Goal: Use online tool/utility: Use online tool/utility

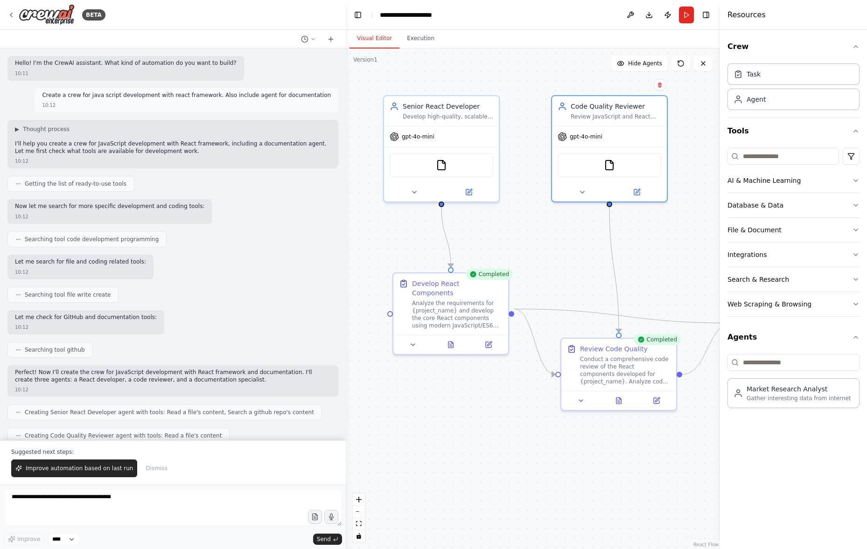
click at [485, 123] on div "Senior React Developer Develop high-quality, scalable React applications using …" at bounding box center [441, 111] width 115 height 30
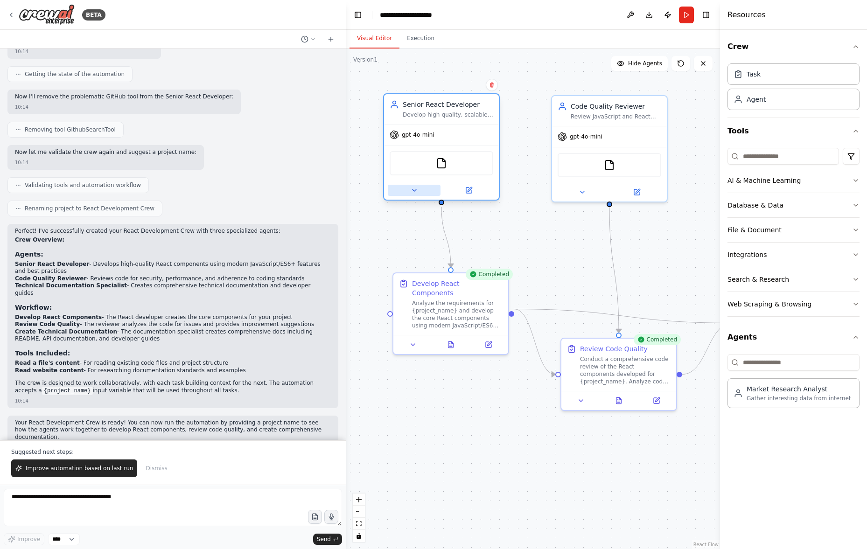
click at [408, 191] on button at bounding box center [414, 190] width 53 height 11
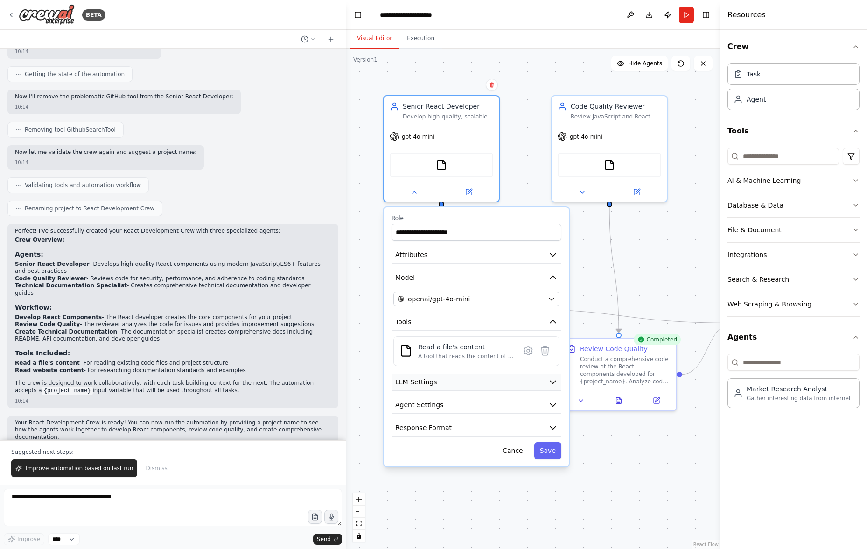
click at [551, 380] on icon "button" at bounding box center [552, 382] width 9 height 9
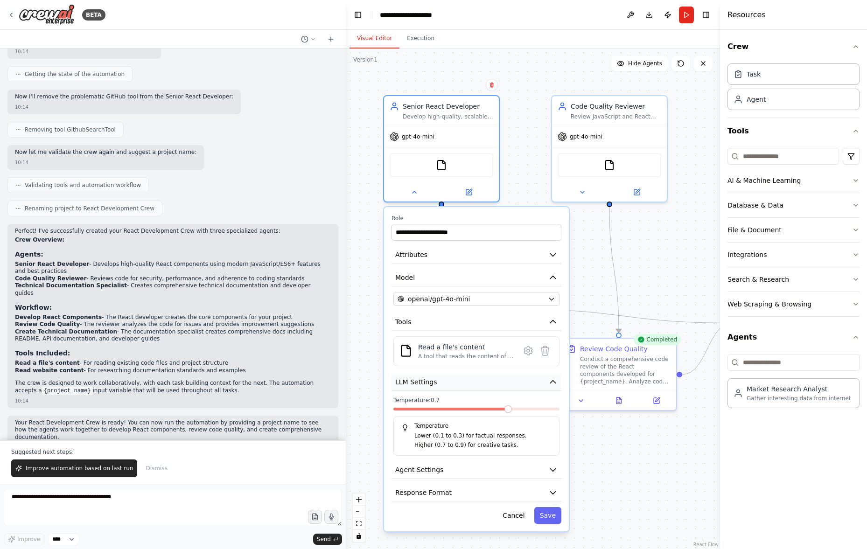
click at [552, 379] on icon "button" at bounding box center [552, 382] width 9 height 9
click at [555, 383] on icon "button" at bounding box center [553, 382] width 6 height 3
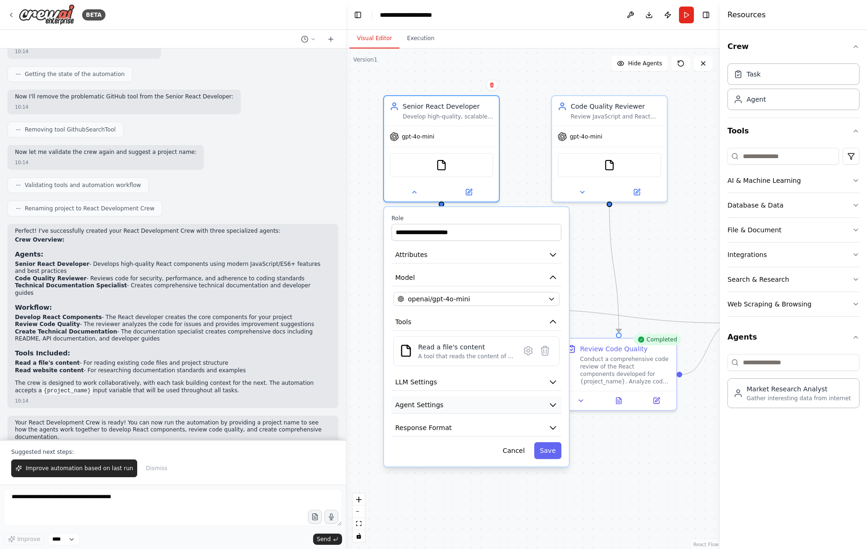
click at [548, 400] on icon "button" at bounding box center [552, 404] width 9 height 9
click at [552, 406] on icon "button" at bounding box center [553, 405] width 6 height 3
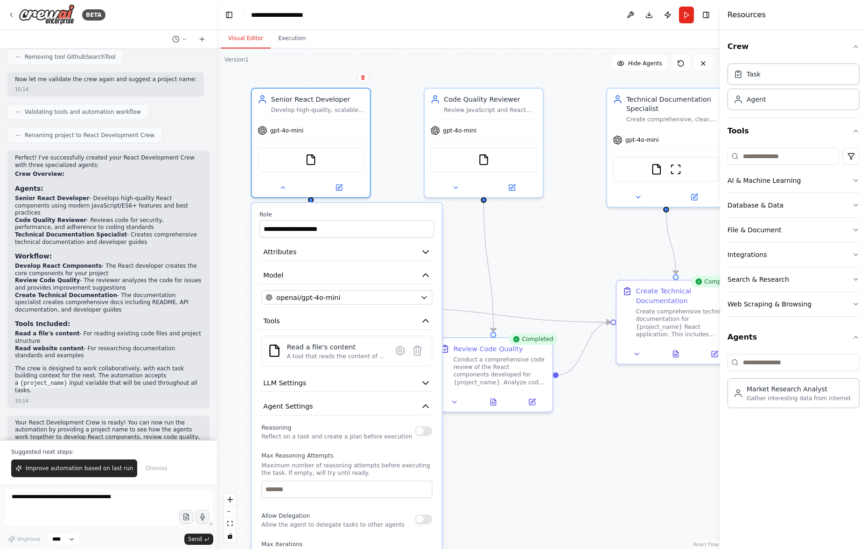
scroll to position [791, 0]
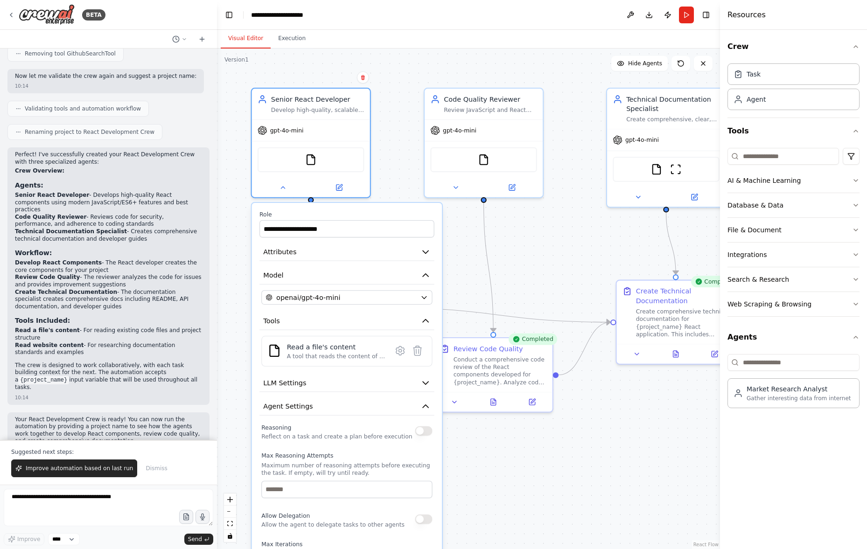
drag, startPoint x: 332, startPoint y: 297, endPoint x: 248, endPoint y: 285, distance: 84.9
click at [217, 276] on div "BETA Hello! I'm the CrewAI assistant. What kind of automation do you want to bu…" at bounding box center [433, 274] width 867 height 549
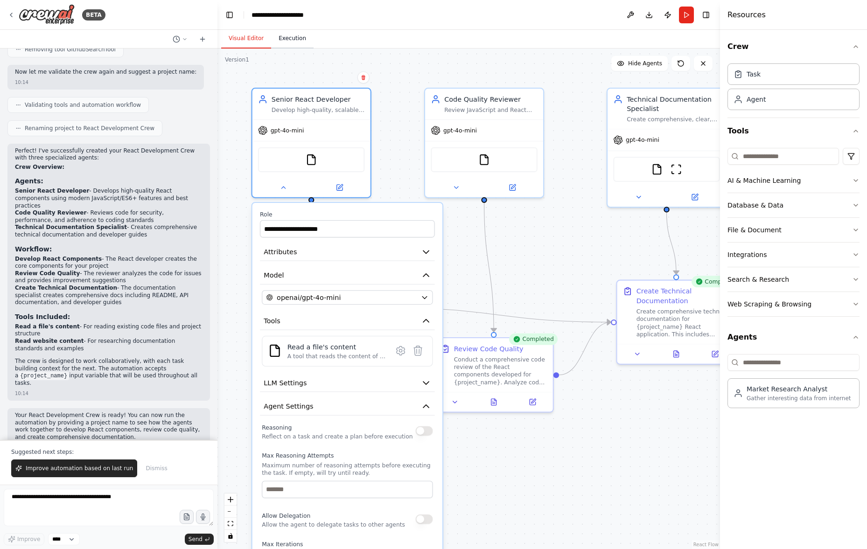
click at [276, 36] on button "Execution" at bounding box center [292, 39] width 42 height 20
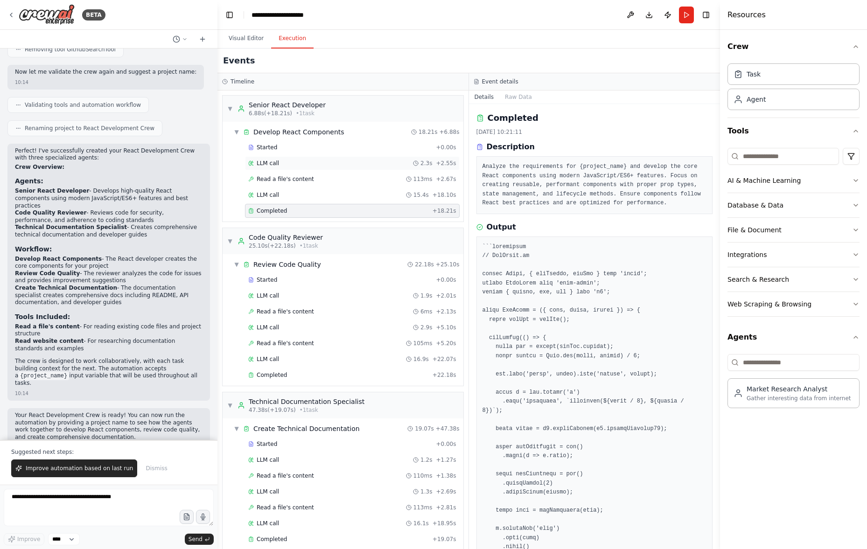
click at [328, 165] on div "LLM call 2.3s + 2.55s" at bounding box center [352, 163] width 208 height 7
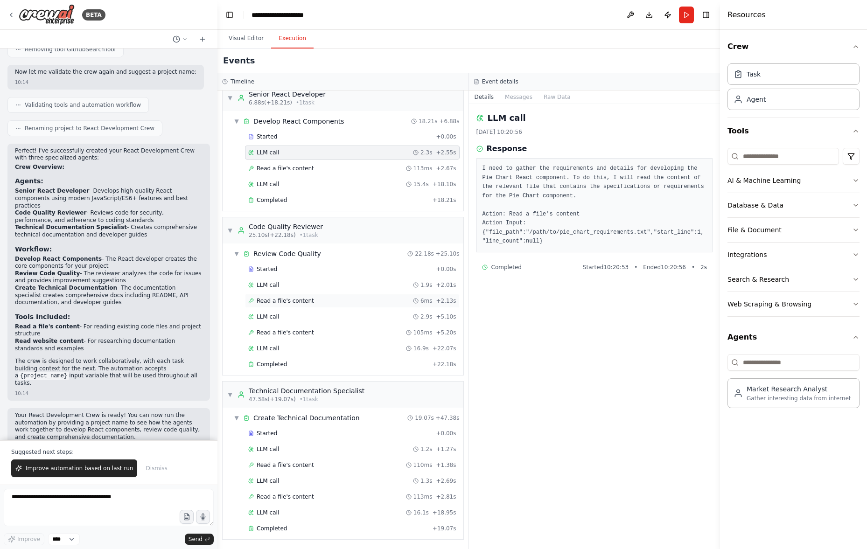
scroll to position [12, 0]
click at [316, 303] on div "Read a file's content 6ms + 2.13s" at bounding box center [352, 299] width 208 height 7
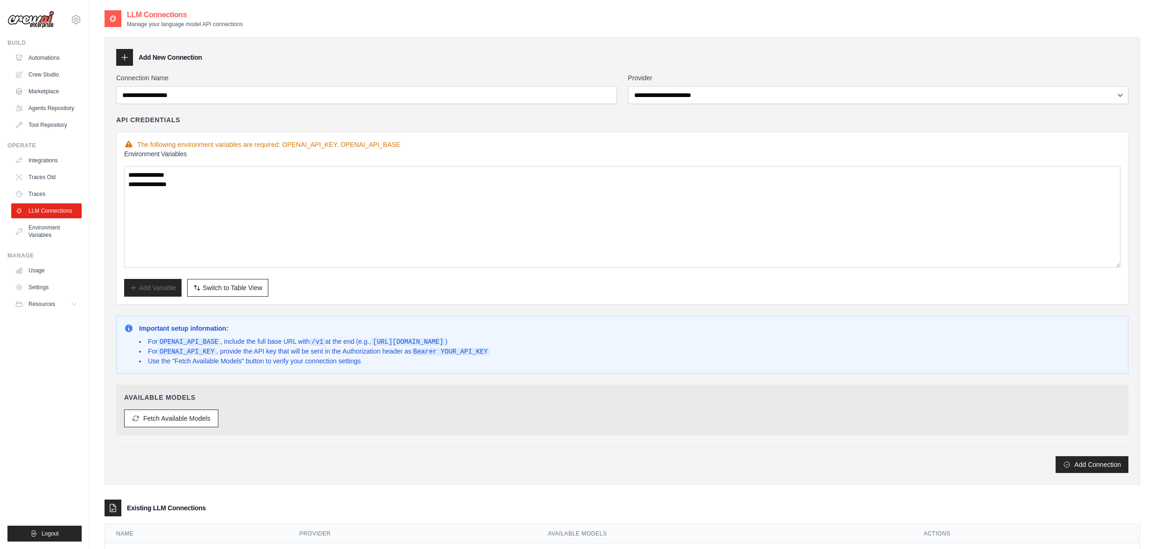
select select "**********"
click at [47, 182] on link "Traces Old" at bounding box center [47, 177] width 70 height 15
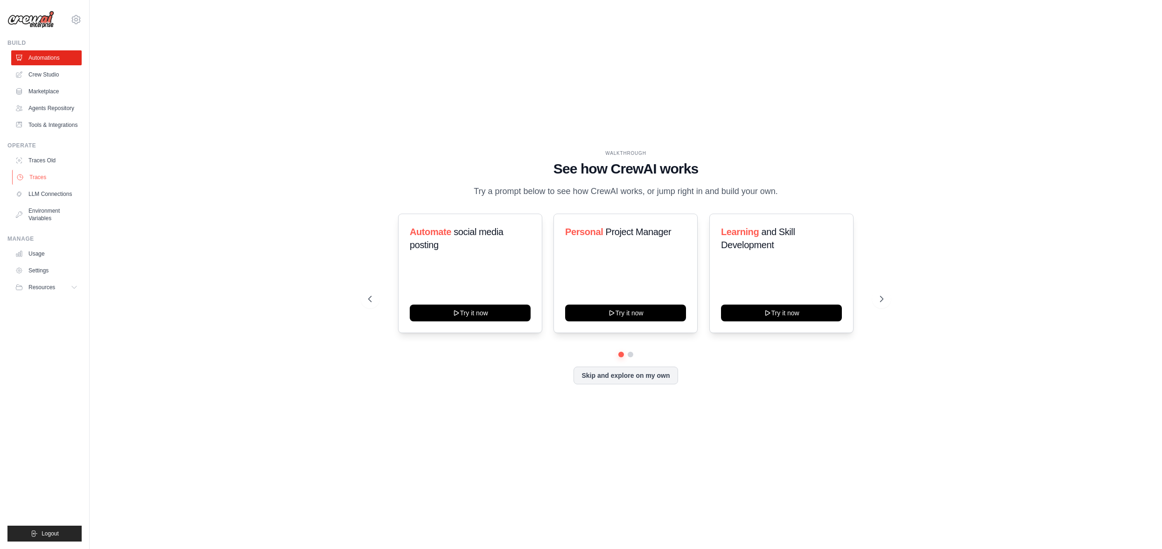
click at [51, 179] on link "Traces" at bounding box center [47, 177] width 70 height 15
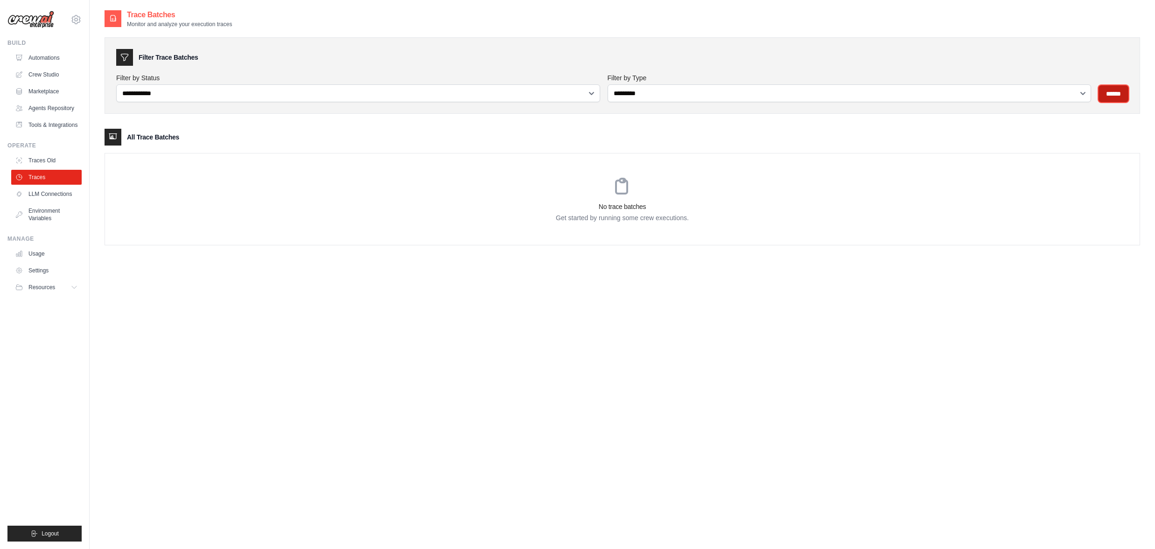
click at [1106, 95] on input "******" at bounding box center [1114, 93] width 30 height 17
click at [61, 124] on link "Tools & Integrations" at bounding box center [47, 125] width 70 height 15
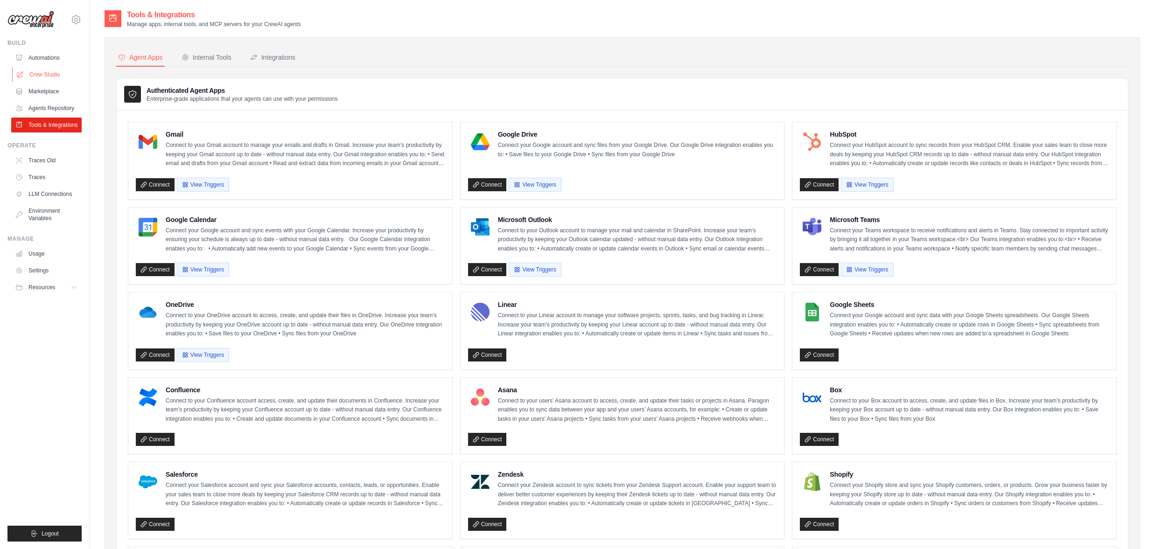
click at [46, 76] on link "Crew Studio" at bounding box center [47, 74] width 70 height 15
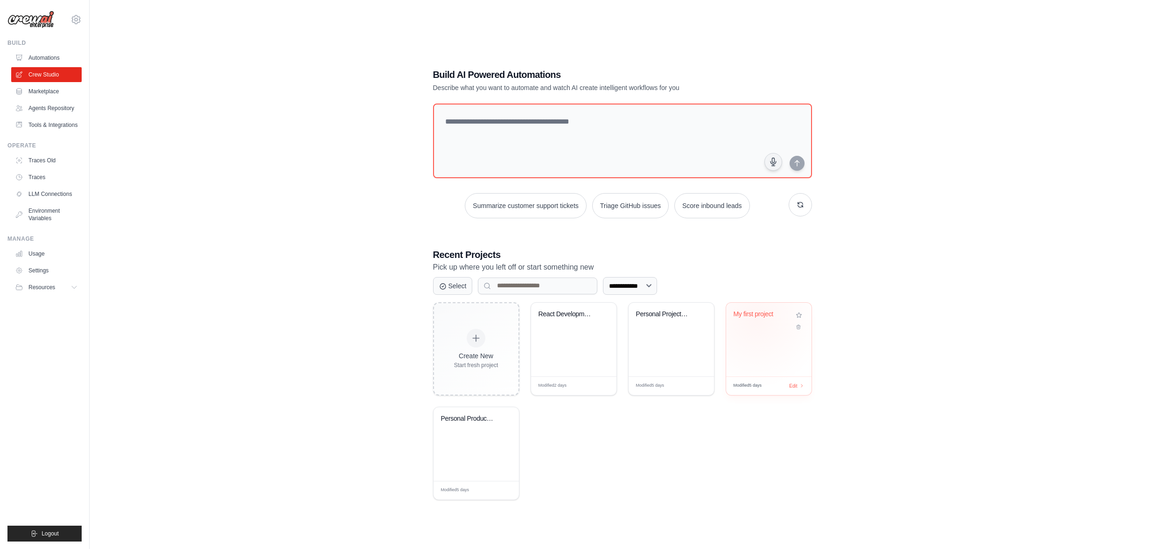
click at [756, 318] on div "My first project" at bounding box center [762, 316] width 56 height 12
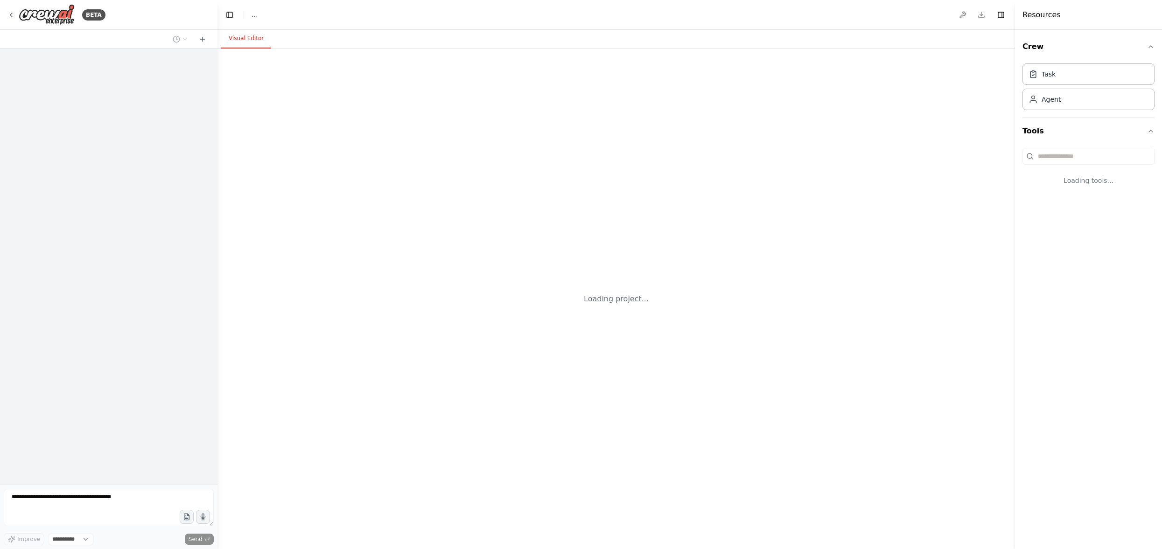
select select "****"
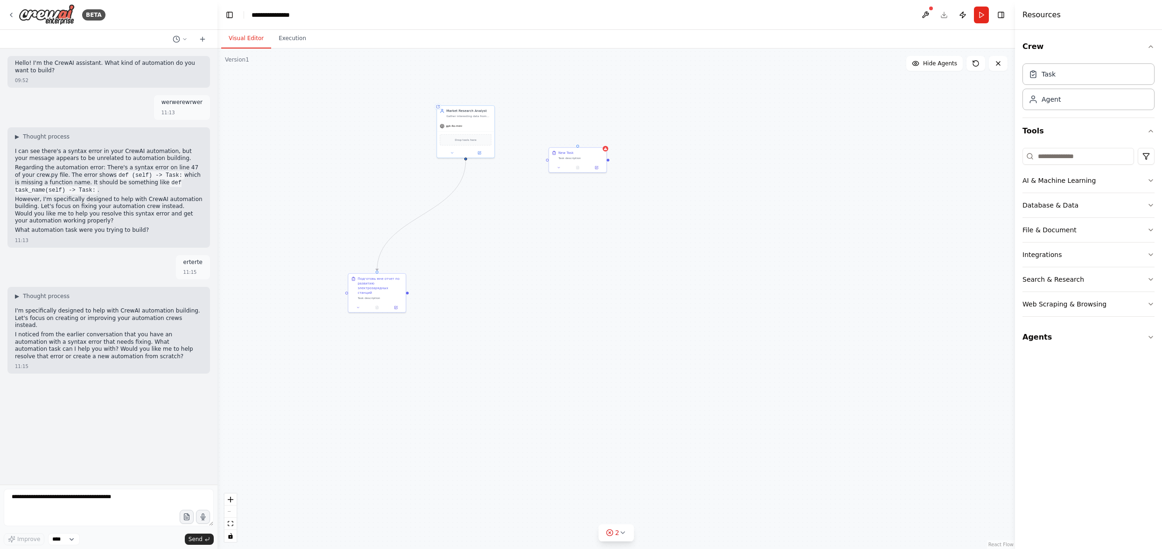
drag, startPoint x: 533, startPoint y: 235, endPoint x: 570, endPoint y: 254, distance: 42.6
click at [572, 259] on div ".deletable-edge-delete-btn { width: 20px; height: 20px; border: 0px solid #ffff…" at bounding box center [616, 299] width 798 height 501
click at [615, 183] on div "New Task Task description" at bounding box center [616, 178] width 57 height 15
click at [638, 161] on icon at bounding box center [638, 161] width 4 height 5
click at [640, 164] on icon at bounding box center [638, 162] width 6 height 6
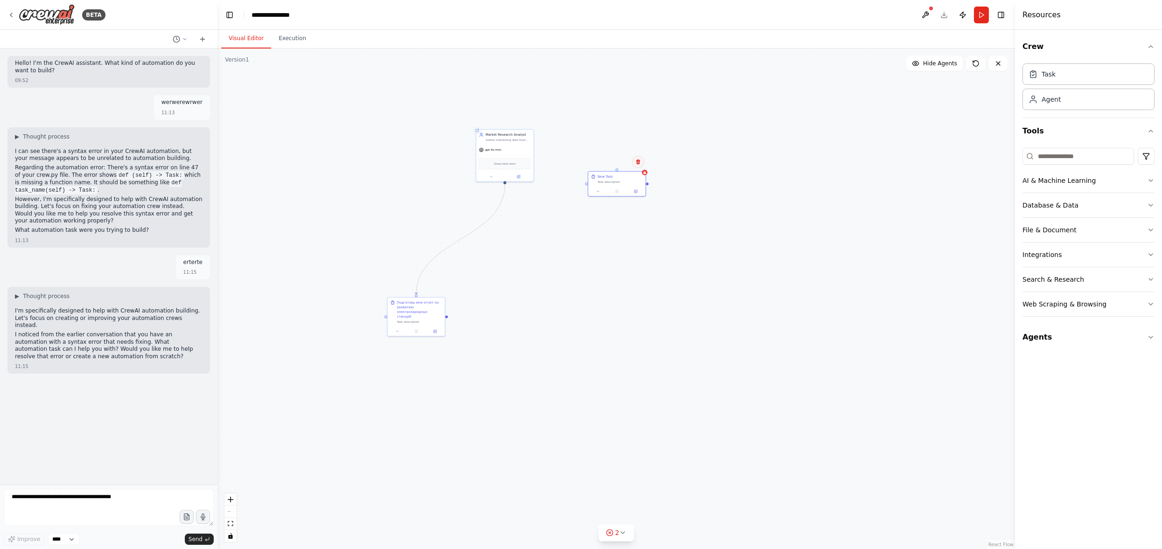
click at [638, 165] on button at bounding box center [638, 162] width 12 height 12
click at [608, 161] on button "Confirm" at bounding box center [611, 161] width 33 height 11
click at [509, 152] on div "gpt-4o-mini" at bounding box center [504, 149] width 57 height 10
click at [491, 175] on icon at bounding box center [492, 176] width 4 height 4
click at [560, 295] on icon "button" at bounding box center [560, 296] width 5 height 5
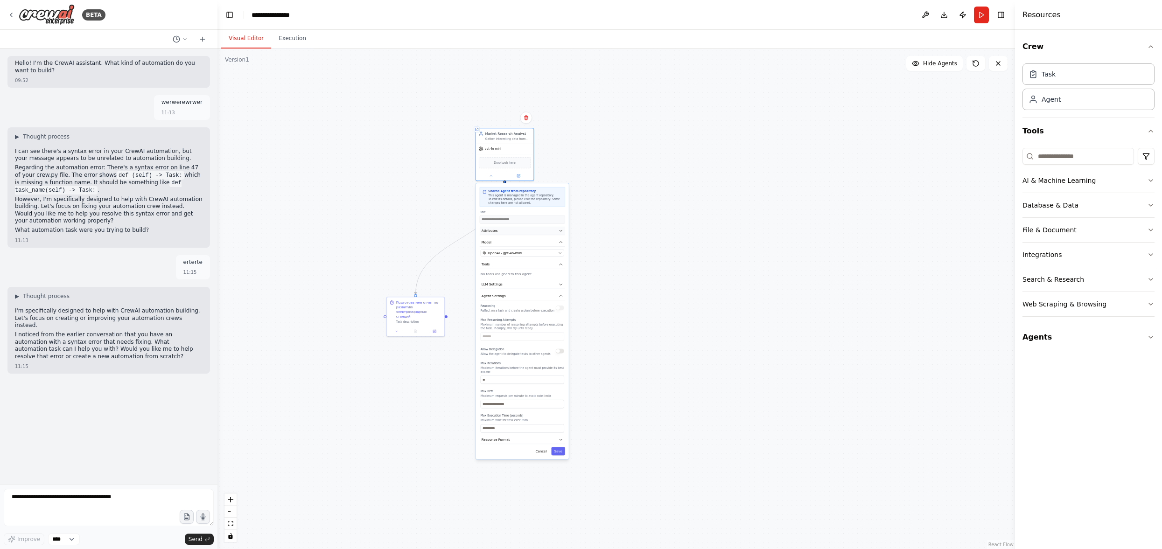
click at [560, 231] on icon "button" at bounding box center [561, 231] width 5 height 5
click at [561, 230] on icon "button" at bounding box center [561, 230] width 3 height 1
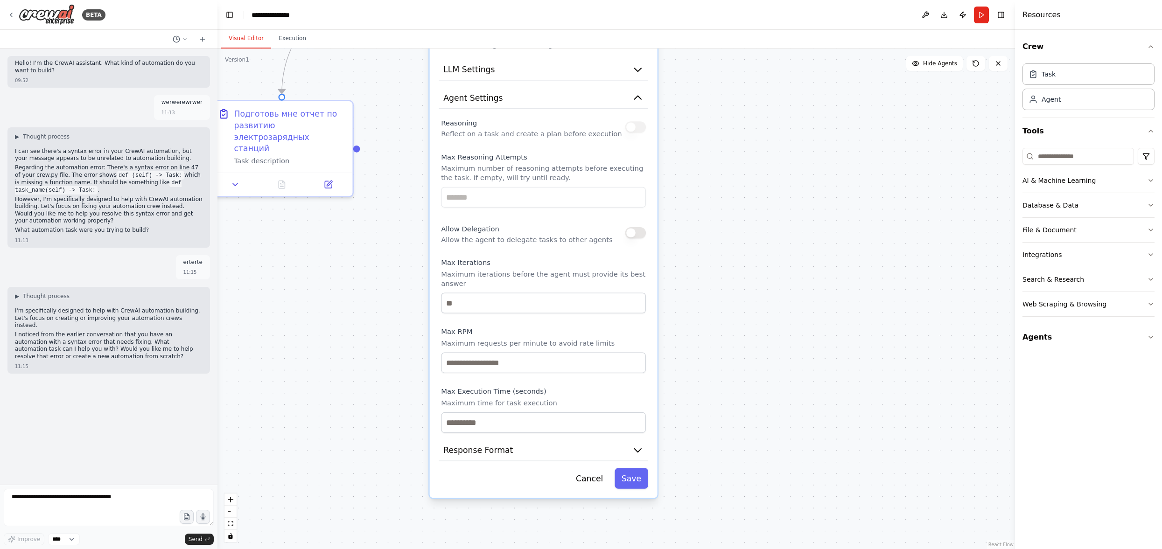
drag, startPoint x: 603, startPoint y: 393, endPoint x: 749, endPoint y: 300, distance: 173.8
click at [749, 300] on div ".deletable-edge-delete-btn { width: 20px; height: 20px; border: 0px solid #ffff…" at bounding box center [616, 299] width 798 height 501
click at [639, 449] on icon "button" at bounding box center [638, 450] width 7 height 3
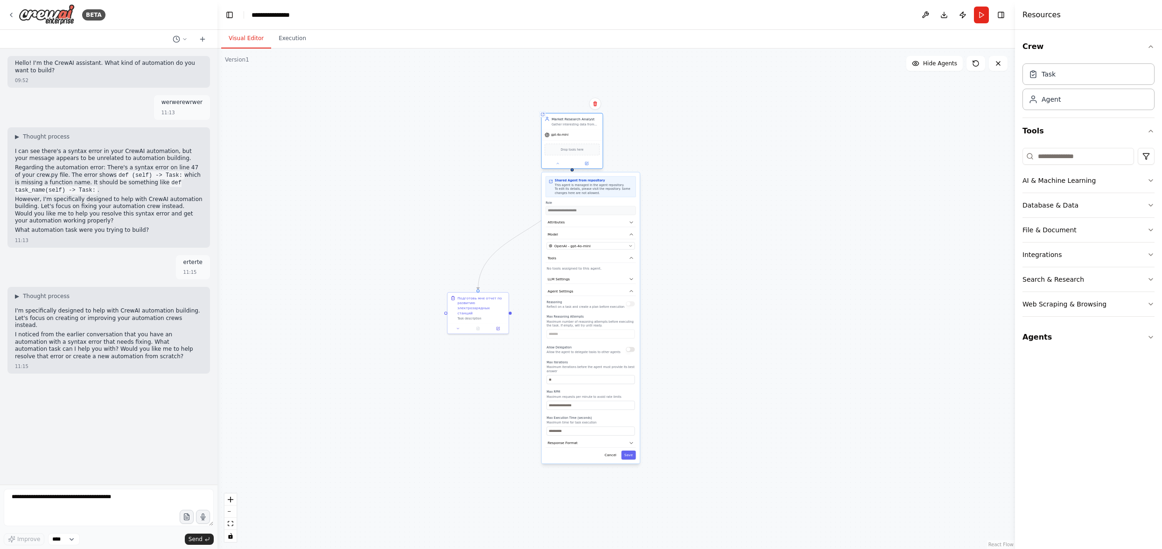
click at [572, 120] on div "Market Research Analyst" at bounding box center [576, 119] width 48 height 5
click at [1062, 336] on button "Agents" at bounding box center [1089, 337] width 132 height 26
click at [1068, 233] on div "File & Document" at bounding box center [1050, 229] width 54 height 9
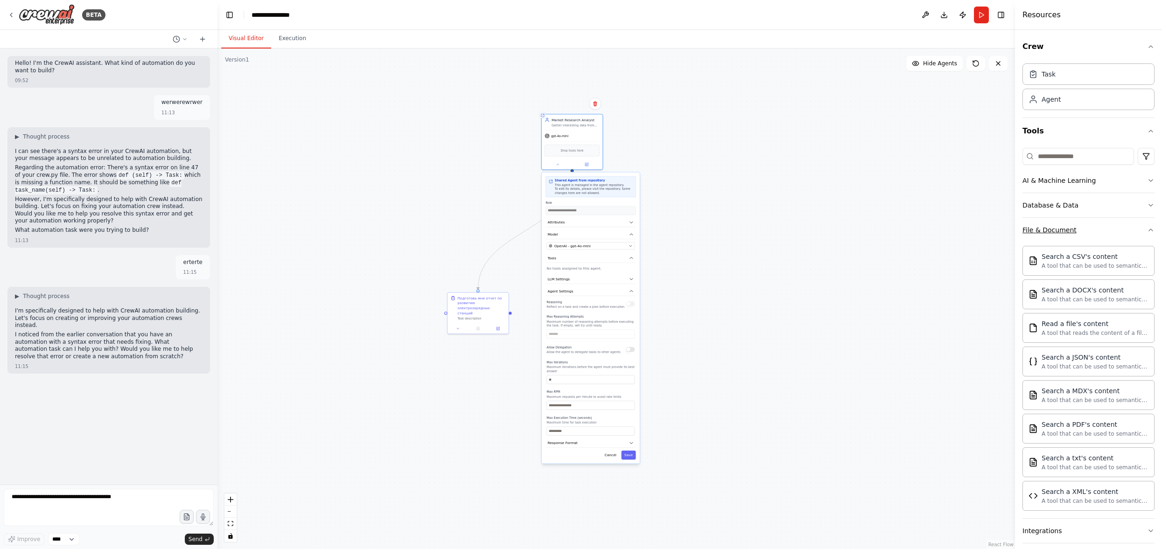
click at [1065, 233] on div "File & Document" at bounding box center [1050, 229] width 54 height 9
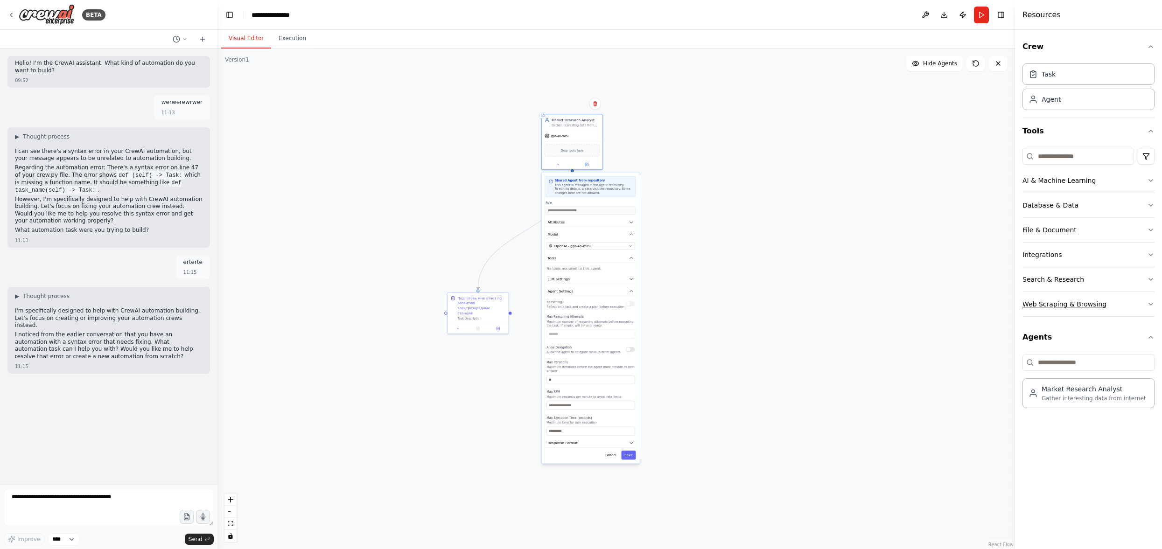
click at [1058, 296] on button "Web Scraping & Browsing" at bounding box center [1089, 304] width 132 height 24
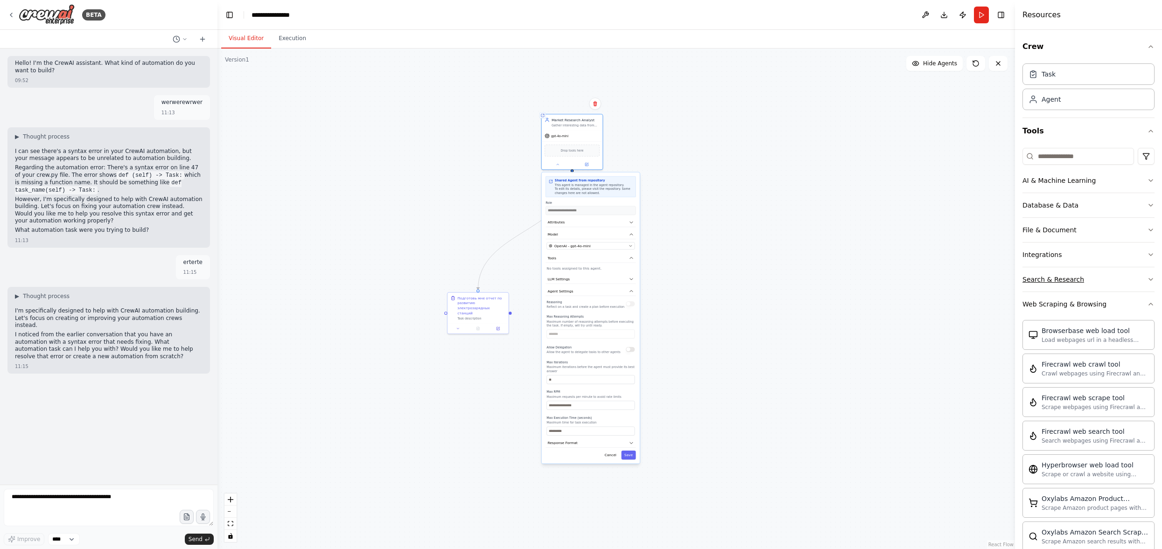
click at [1058, 279] on div "Search & Research" at bounding box center [1054, 279] width 62 height 9
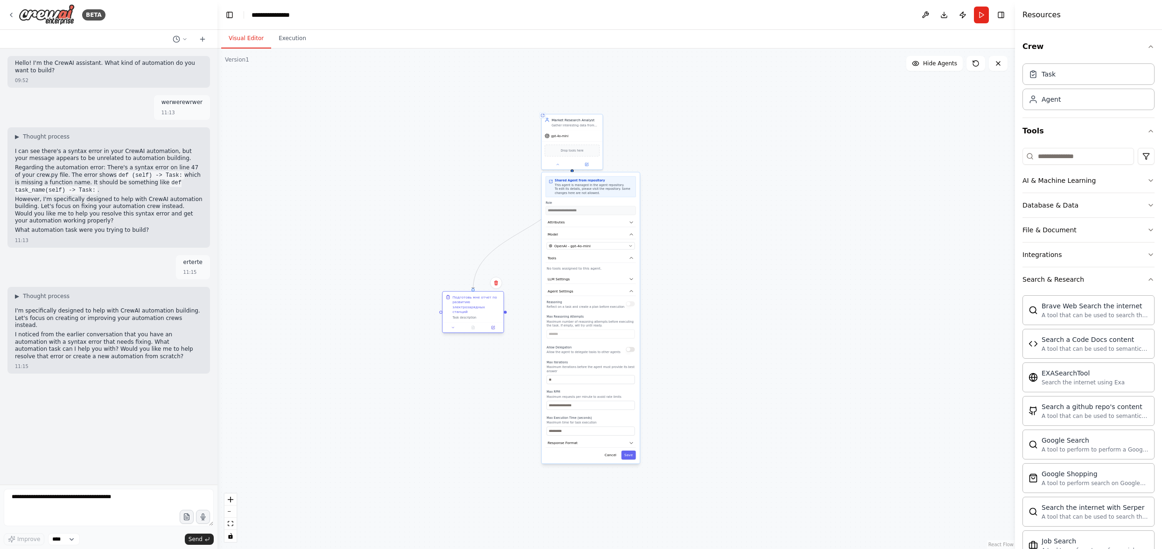
drag, startPoint x: 493, startPoint y: 300, endPoint x: 479, endPoint y: 299, distance: 14.1
click at [479, 299] on div "Подготовь мне отчет по развитию электрозарядных станций" at bounding box center [477, 305] width 48 height 20
click at [478, 299] on div "Подготовь мне отчет по развитию электрозарядных станций" at bounding box center [466, 305] width 48 height 20
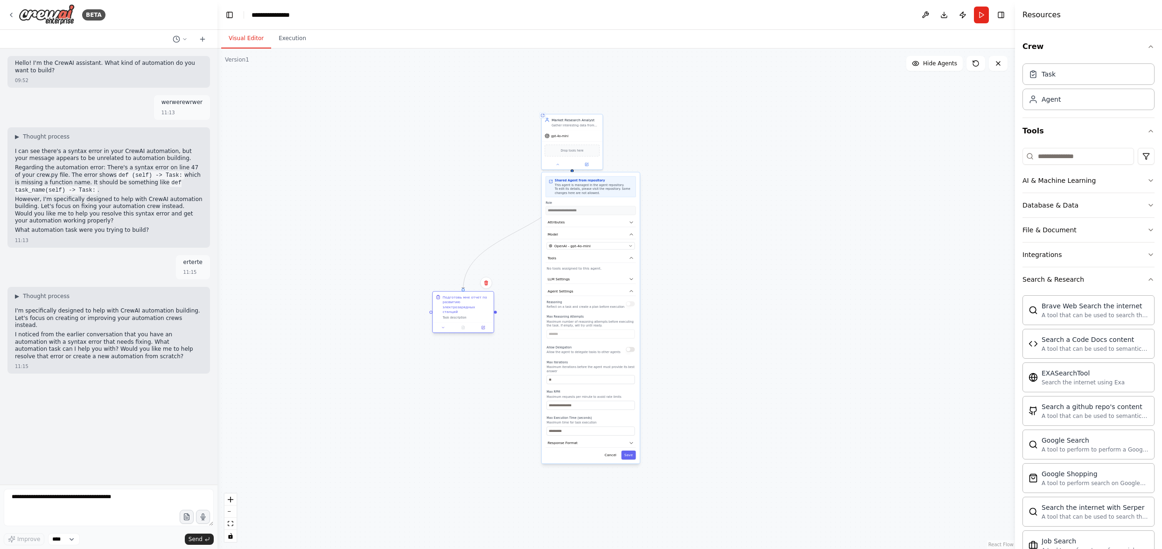
click at [478, 299] on div "Подготовь мне отчет по развитию электрозарядных станций" at bounding box center [466, 305] width 48 height 20
click at [478, 300] on div "Подготовь мне отчет по развитию электрозарядных станций" at bounding box center [466, 305] width 48 height 20
click at [441, 325] on button at bounding box center [443, 328] width 17 height 6
click at [442, 325] on button at bounding box center [443, 328] width 17 height 6
click at [443, 325] on button at bounding box center [443, 328] width 17 height 6
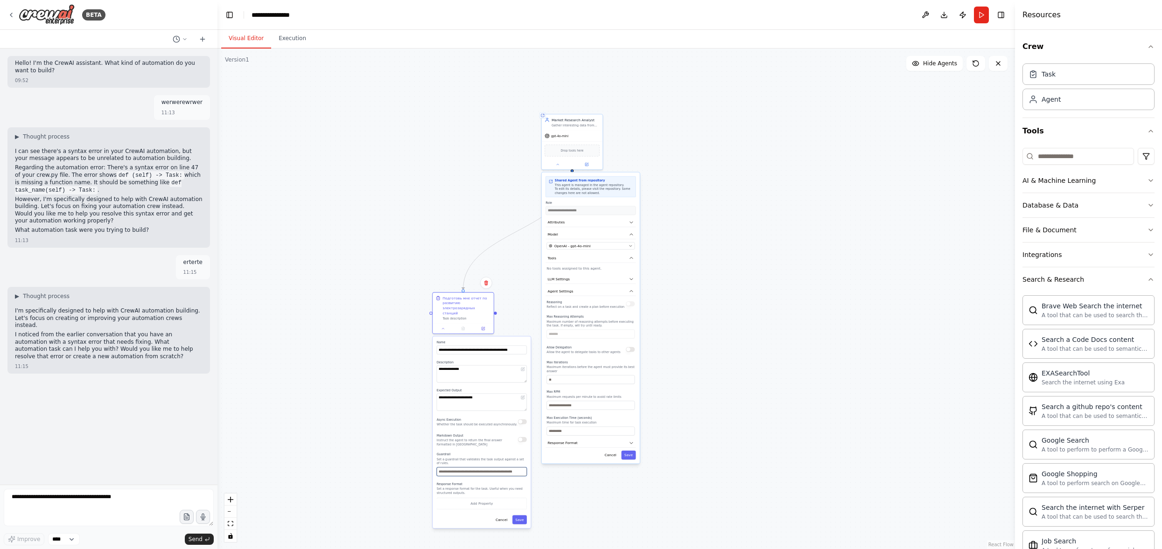
click at [461, 468] on input "text" at bounding box center [482, 472] width 90 height 9
click at [462, 468] on input "text" at bounding box center [482, 472] width 90 height 9
drag, startPoint x: 437, startPoint y: 296, endPoint x: 371, endPoint y: 239, distance: 87.7
click at [383, 245] on div "Подготовь мне отчет по развитию электрозарядных станций" at bounding box center [407, 255] width 48 height 20
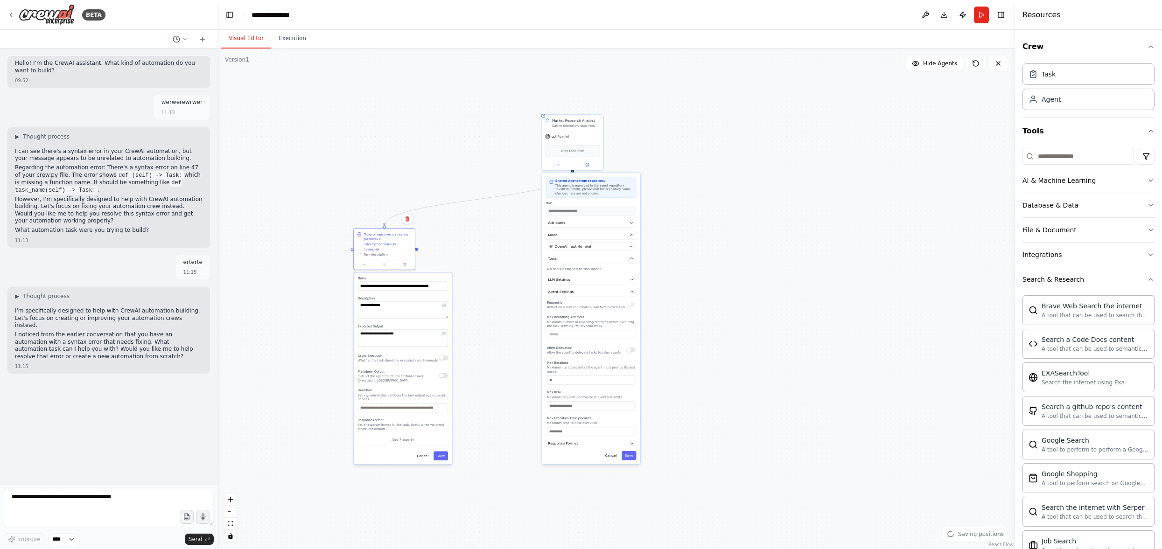
drag, startPoint x: 450, startPoint y: 460, endPoint x: 458, endPoint y: 464, distance: 9.0
click at [458, 464] on div ".deletable-edge-delete-btn { width: 20px; height: 20px; border: 0px solid #ffff…" at bounding box center [616, 299] width 798 height 501
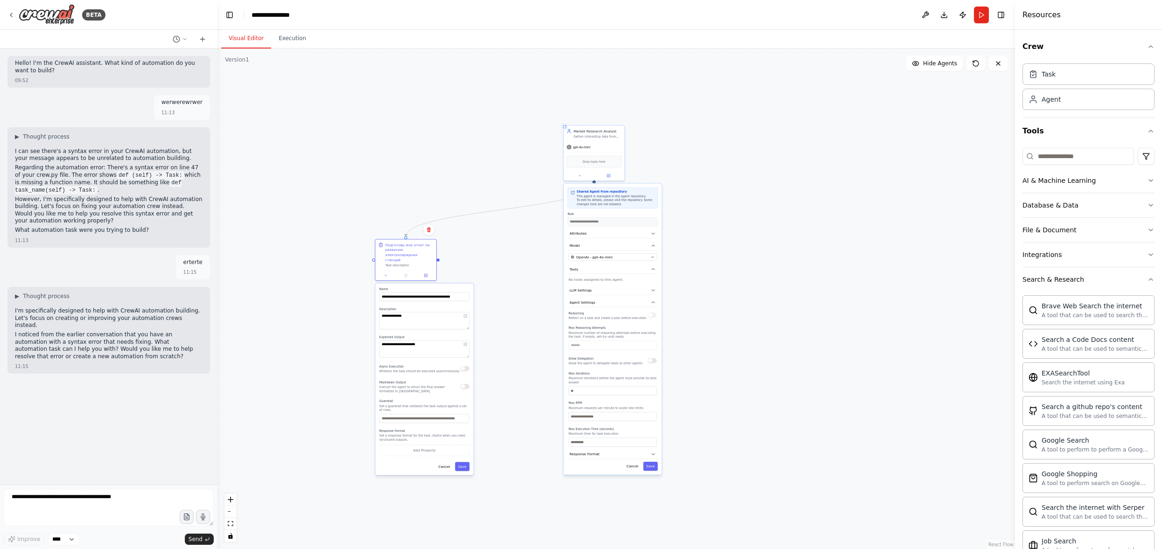
drag, startPoint x: 764, startPoint y: 271, endPoint x: 816, endPoint y: 287, distance: 54.2
click at [816, 289] on div ".deletable-edge-delete-btn { width: 20px; height: 20px; border: 0px solid #ffff…" at bounding box center [616, 299] width 798 height 501
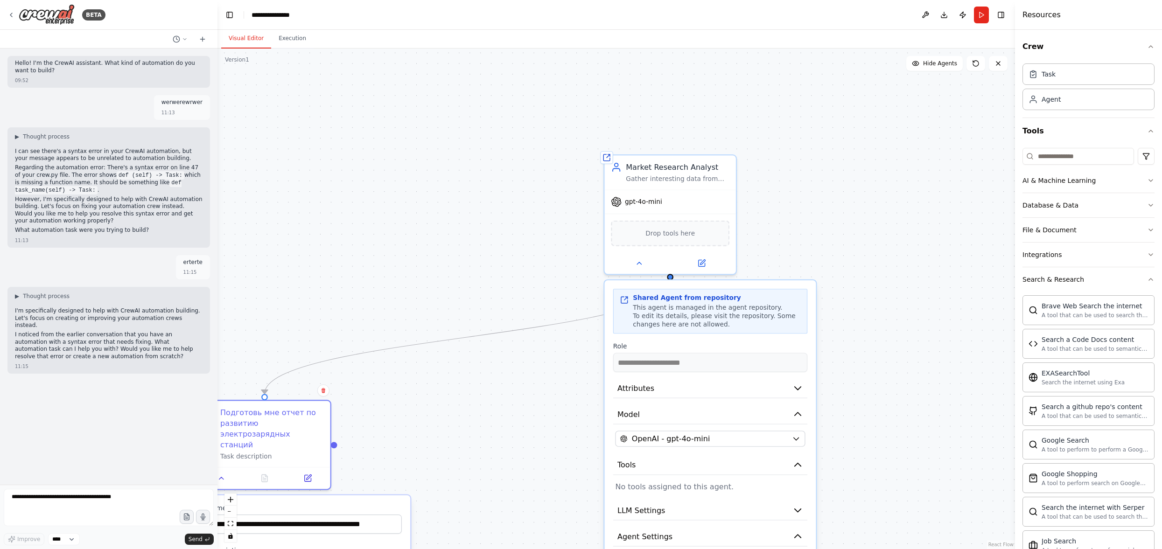
drag, startPoint x: 717, startPoint y: 314, endPoint x: 944, endPoint y: 515, distance: 303.1
click at [950, 526] on div ".deletable-edge-delete-btn { width: 20px; height: 20px; border: 0px solid #ffff…" at bounding box center [616, 299] width 798 height 501
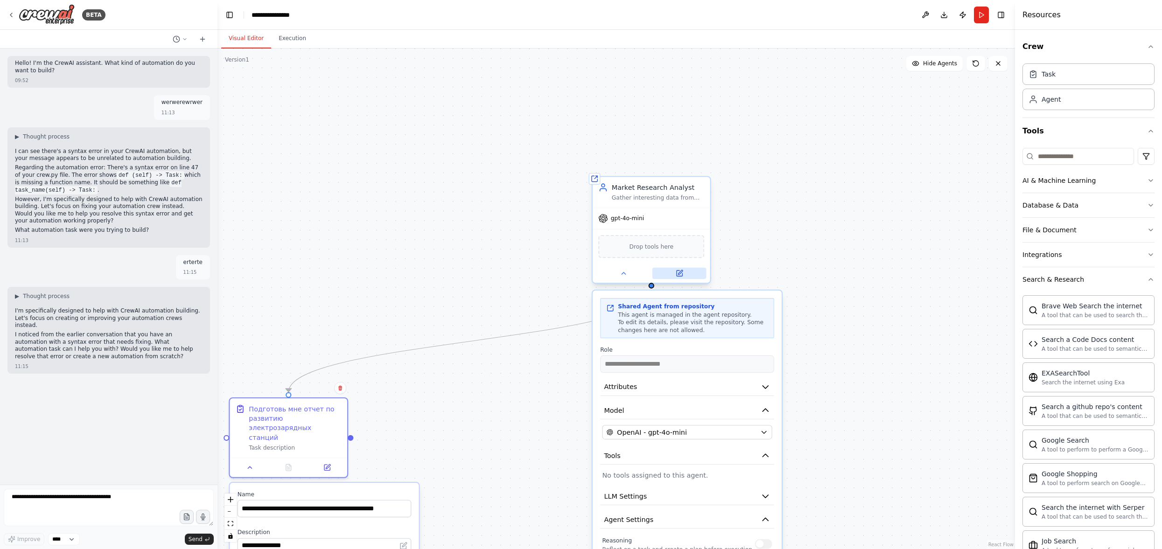
click at [673, 272] on button at bounding box center [679, 274] width 54 height 12
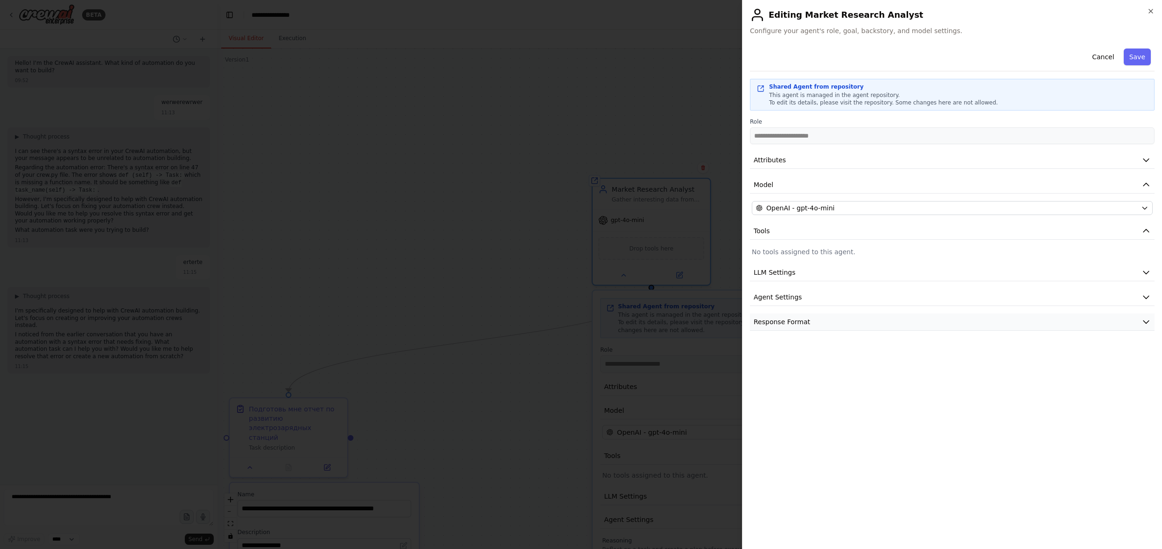
drag, startPoint x: 774, startPoint y: 328, endPoint x: 778, endPoint y: 316, distance: 13.0
click at [774, 328] on button "Response Format" at bounding box center [952, 322] width 405 height 17
click at [779, 301] on span "Agent Settings" at bounding box center [778, 297] width 48 height 9
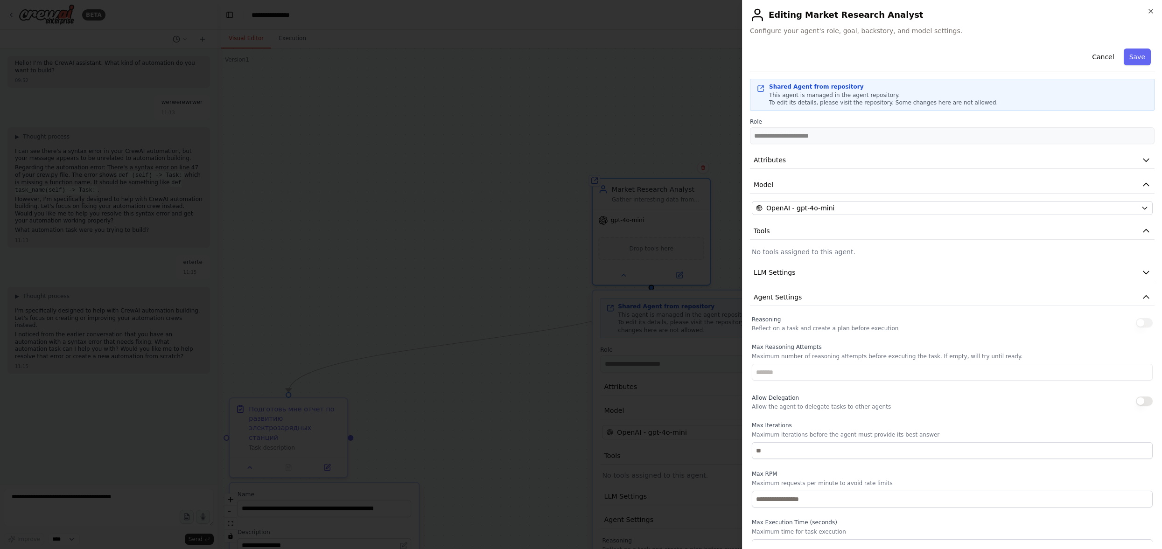
click at [780, 262] on div "**********" at bounding box center [952, 339] width 405 height 588
click at [781, 270] on span "LLM Settings" at bounding box center [775, 272] width 42 height 9
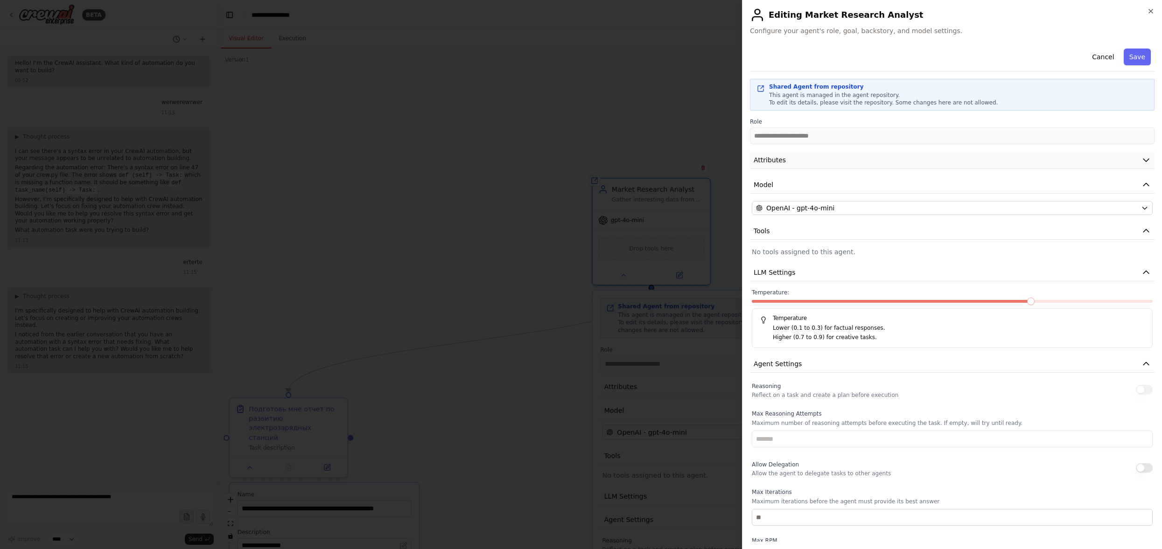
click at [782, 160] on span "Attributes" at bounding box center [770, 159] width 32 height 9
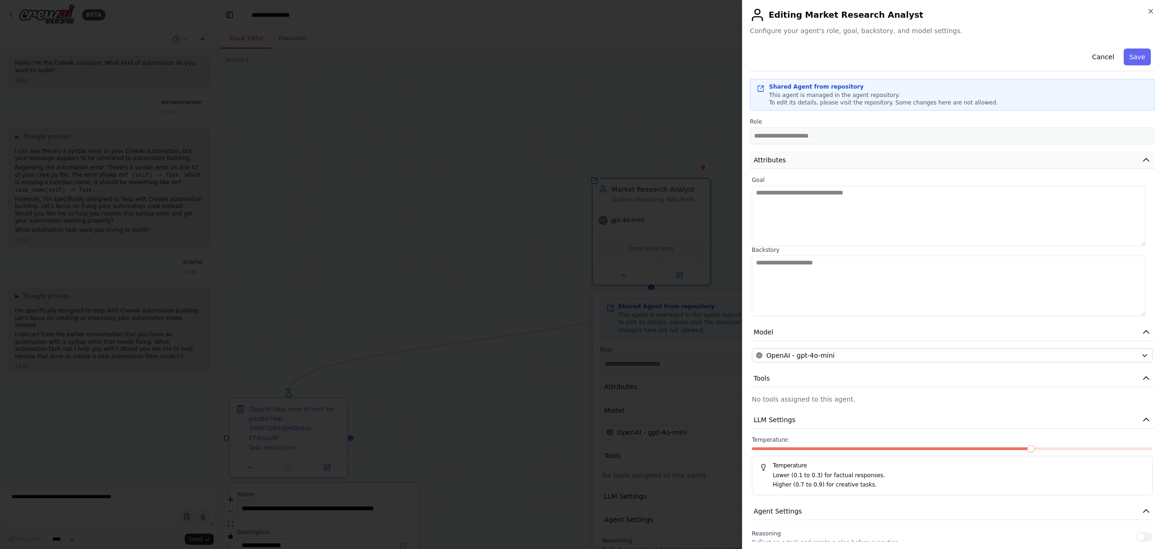
click at [782, 160] on span "Attributes" at bounding box center [770, 159] width 32 height 9
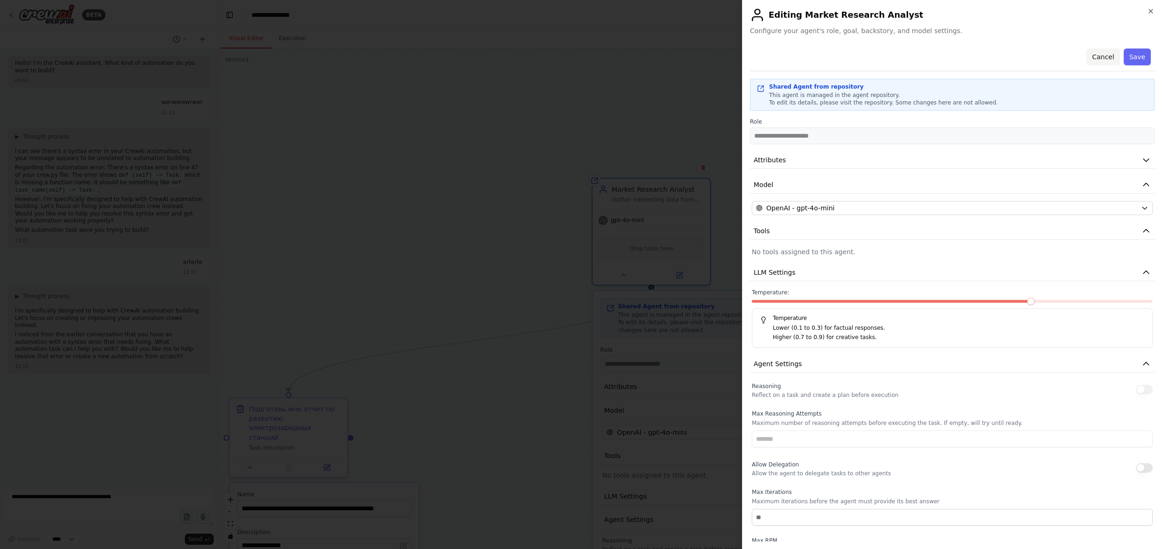
click at [1100, 55] on button "Cancel" at bounding box center [1103, 57] width 33 height 17
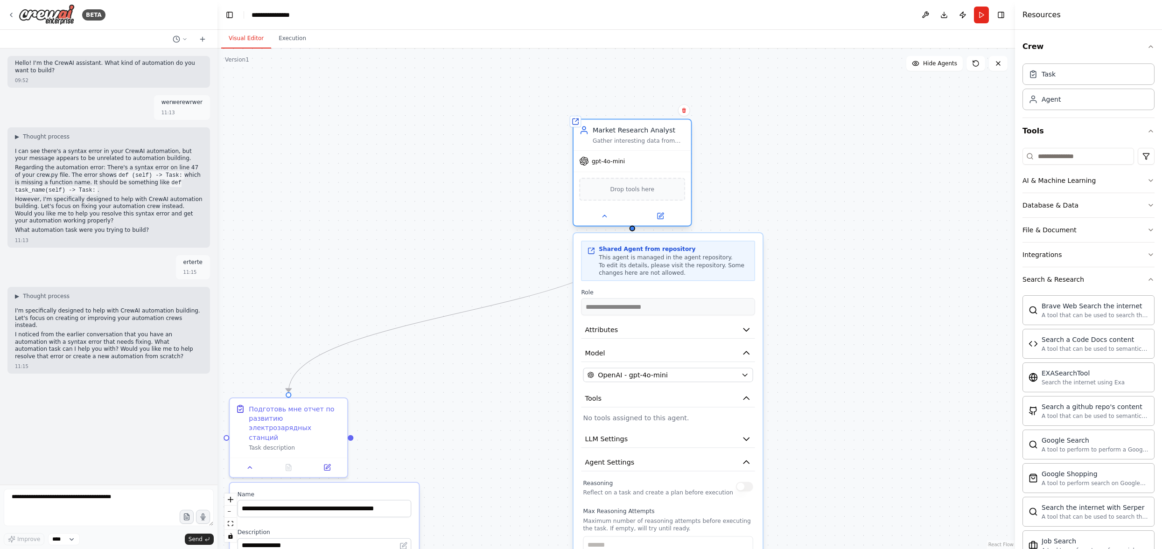
drag, startPoint x: 695, startPoint y: 208, endPoint x: 675, endPoint y: 156, distance: 55.4
click at [675, 155] on div "gpt-4o-mini" at bounding box center [633, 161] width 118 height 21
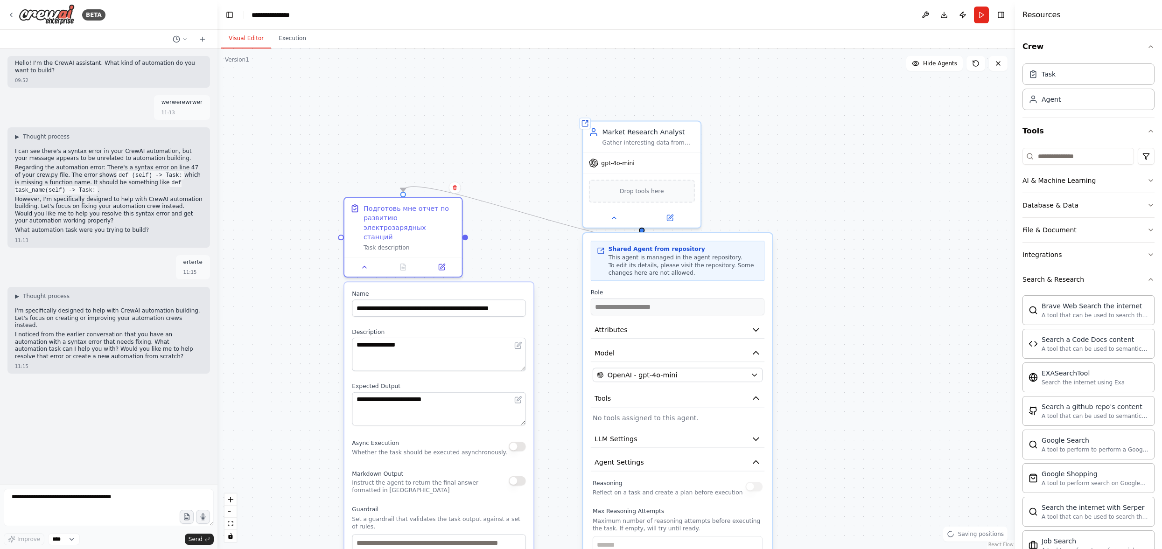
drag, startPoint x: 284, startPoint y: 420, endPoint x: 464, endPoint y: 281, distance: 227.2
click at [398, 222] on div "Подготовь мне отчет по развитию электрозарядных станций" at bounding box center [410, 223] width 92 height 38
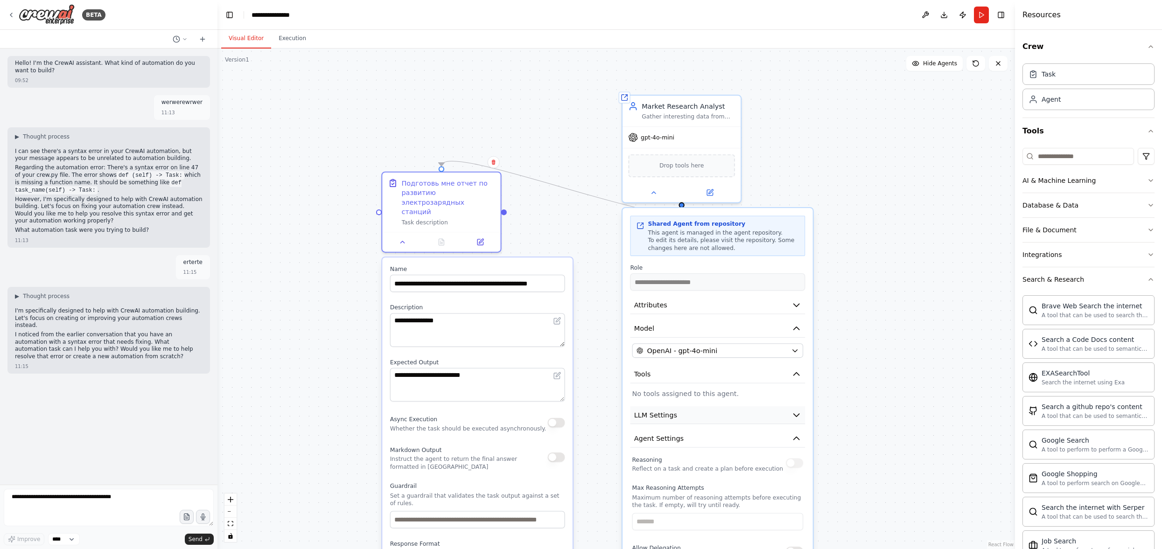
click at [801, 415] on icon "button" at bounding box center [797, 415] width 10 height 10
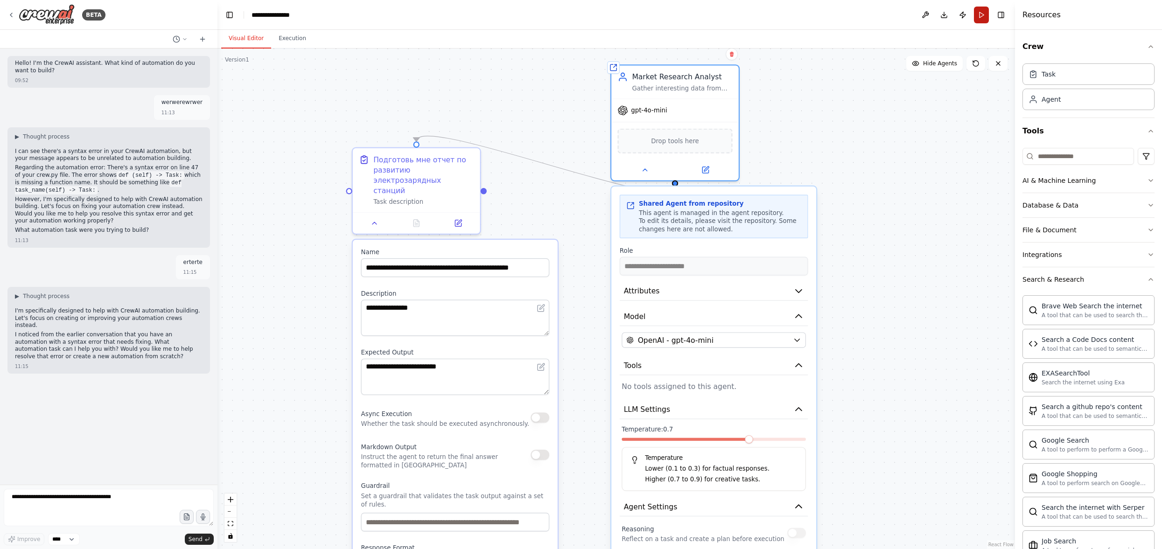
click at [986, 15] on button "Run" at bounding box center [981, 15] width 15 height 17
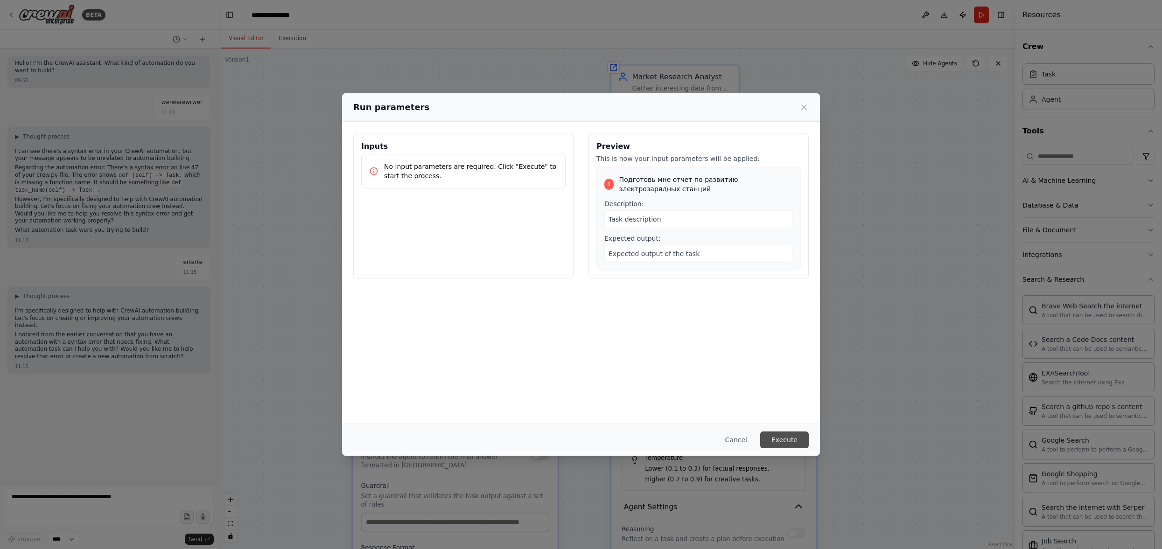
click at [781, 439] on button "Execute" at bounding box center [784, 440] width 49 height 17
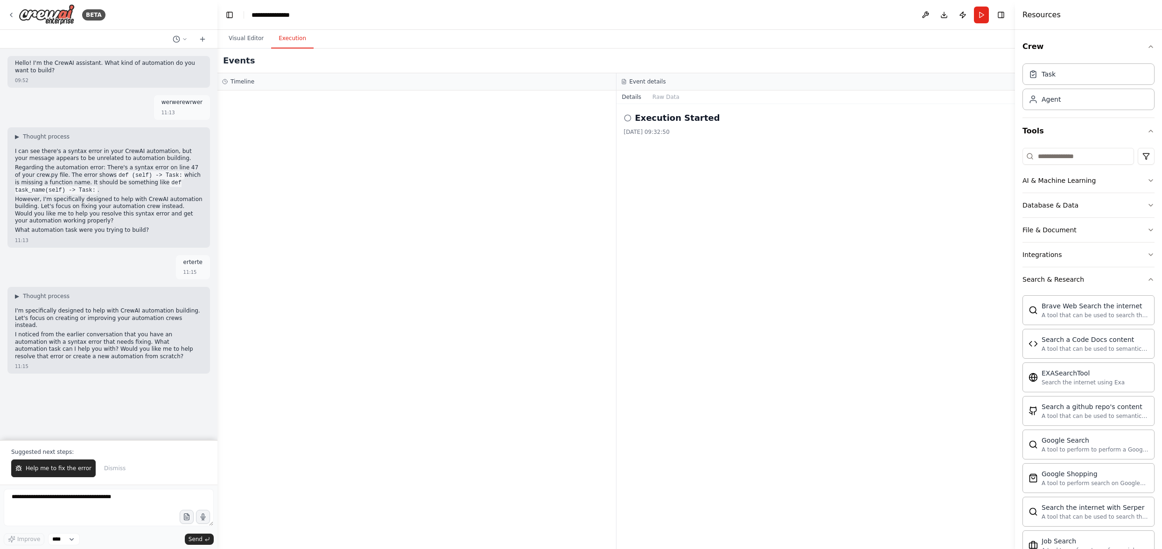
click at [633, 119] on div "Execution Started" at bounding box center [816, 118] width 384 height 13
click at [627, 117] on icon at bounding box center [627, 117] width 7 height 7
click at [659, 99] on button "Raw Data" at bounding box center [666, 97] width 38 height 13
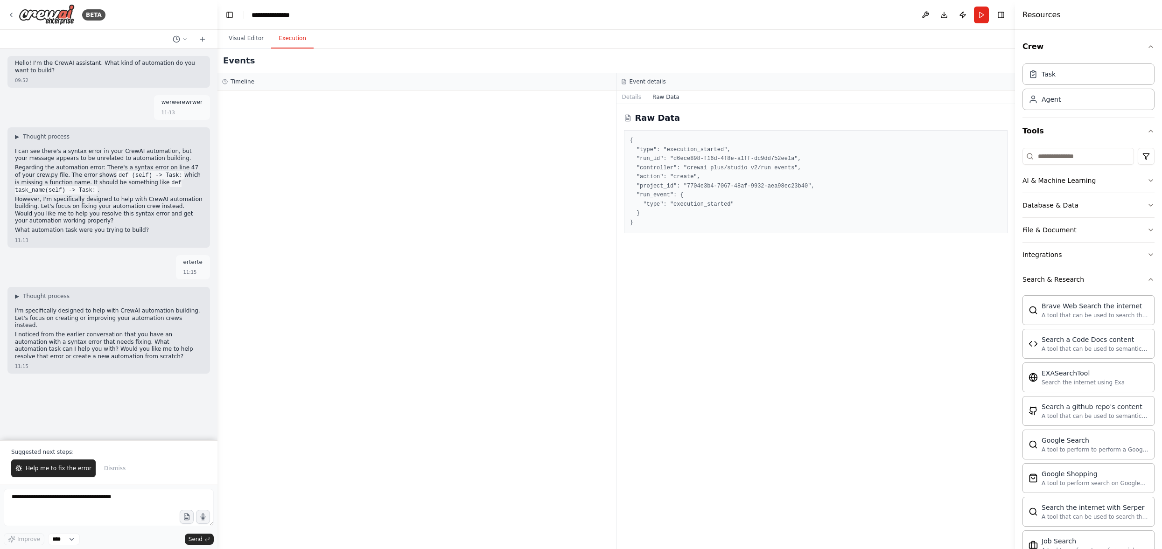
drag, startPoint x: 236, startPoint y: 82, endPoint x: 245, endPoint y: 69, distance: 15.5
click at [236, 82] on h3 "Timeline" at bounding box center [243, 81] width 24 height 7
drag, startPoint x: 245, startPoint y: 41, endPoint x: 255, endPoint y: 38, distance: 10.2
click at [246, 41] on button "Visual Editor" at bounding box center [246, 39] width 50 height 20
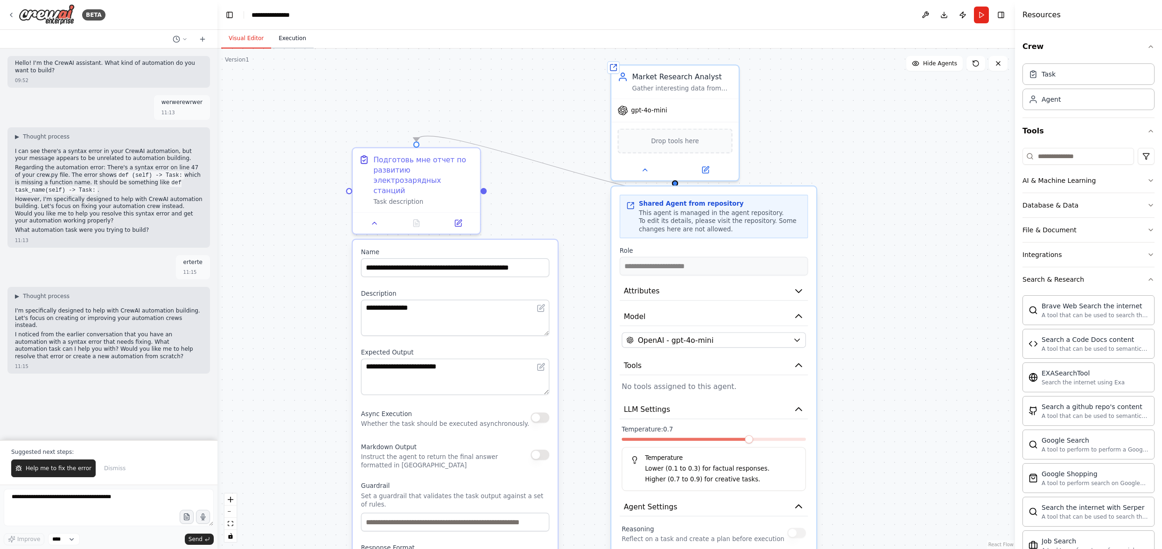
click at [290, 38] on button "Execution" at bounding box center [292, 39] width 42 height 20
